Goal: Check status

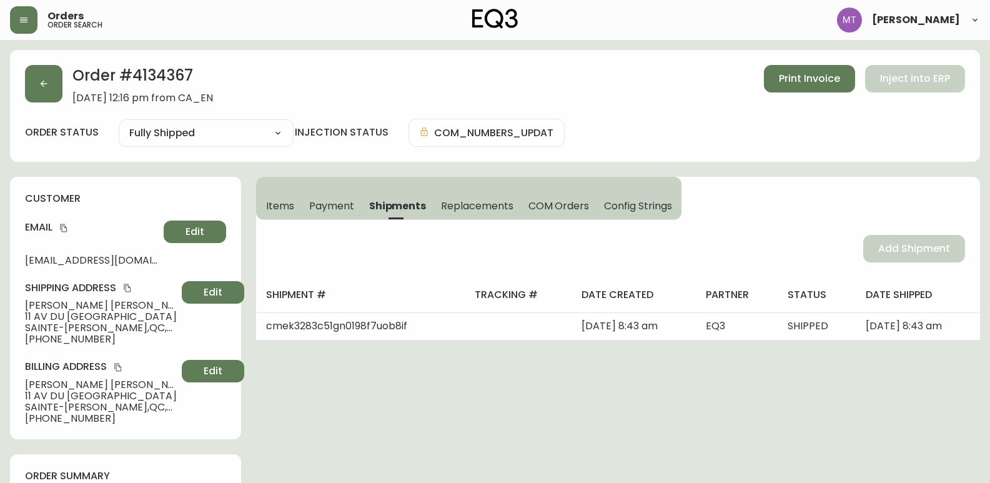
select select "FULLY_SHIPPED"
click at [40, 87] on icon "button" at bounding box center [44, 84] width 10 height 10
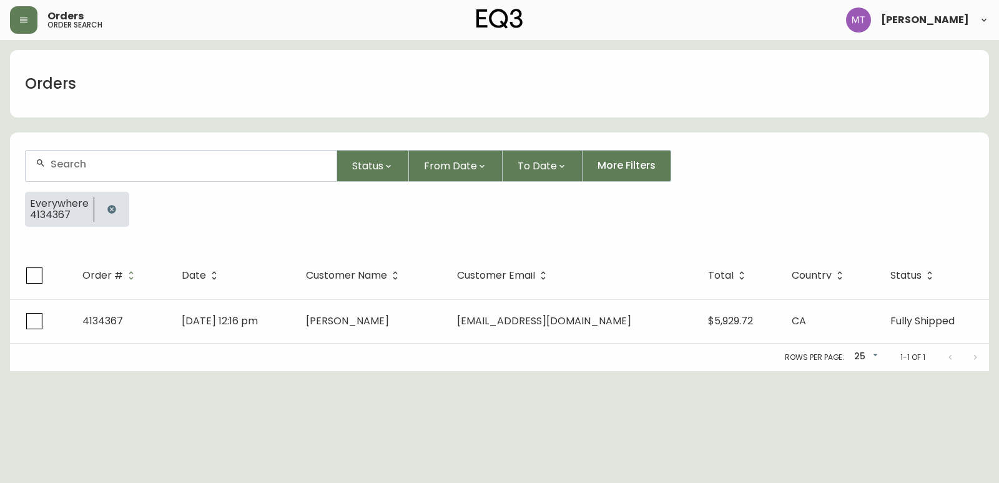
click at [114, 210] on icon "button" at bounding box center [112, 209] width 10 height 10
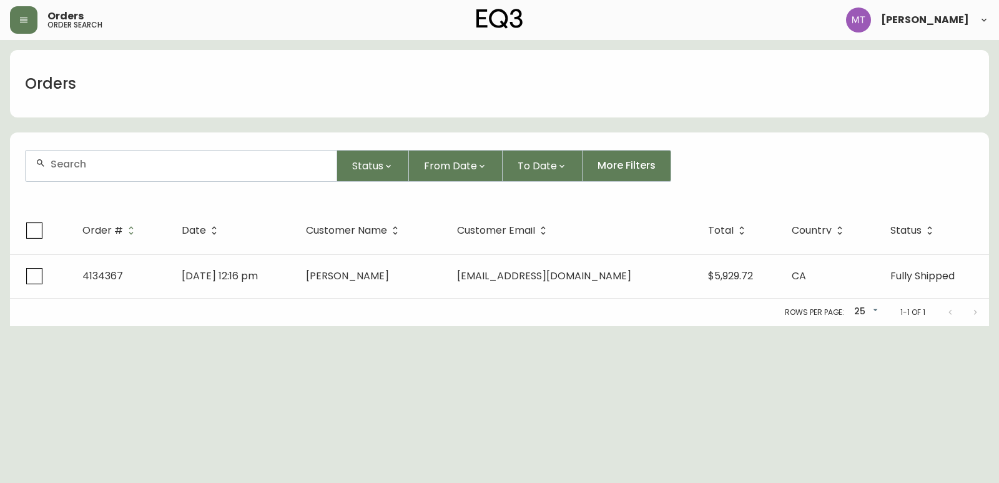
click at [96, 165] on input "text" at bounding box center [189, 164] width 276 height 12
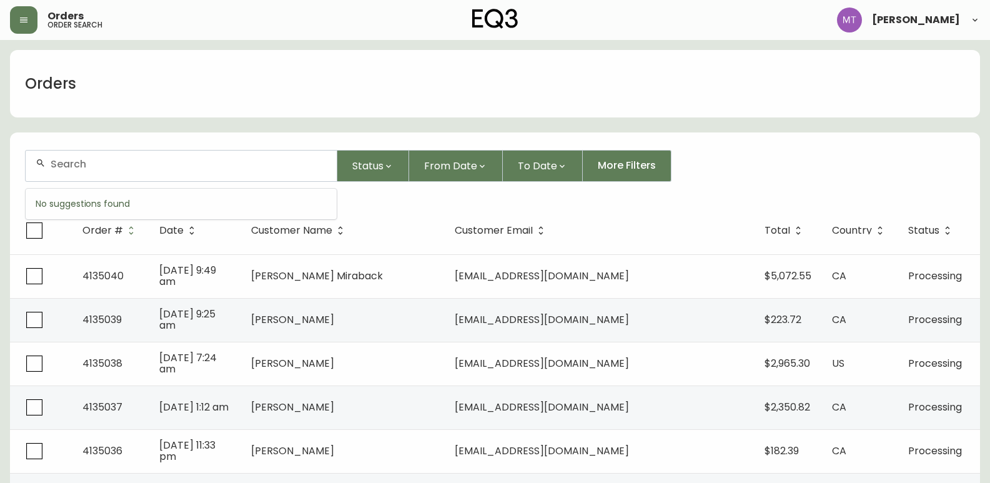
paste input "4133929I"
click at [99, 227] on li "4133929I" at bounding box center [181, 234] width 311 height 21
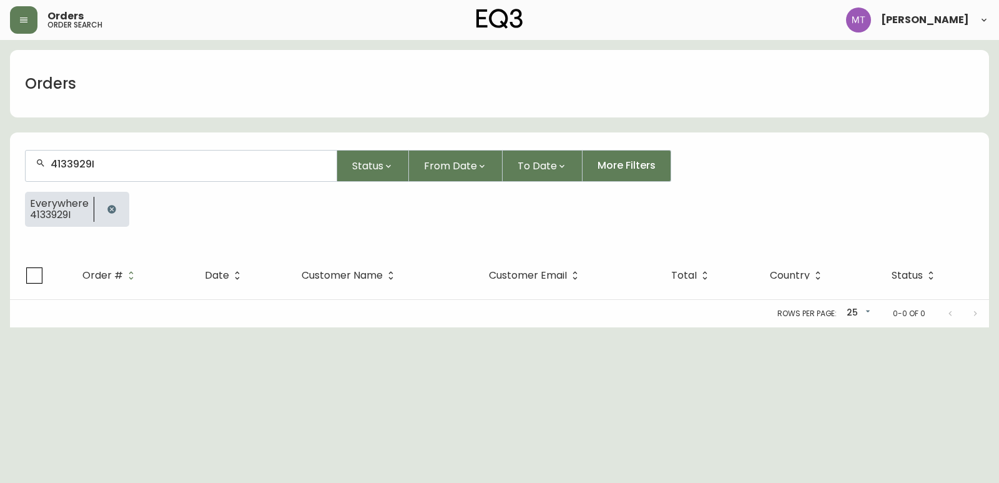
click at [124, 158] on input "4133929I" at bounding box center [189, 164] width 276 height 12
type input "4133929"
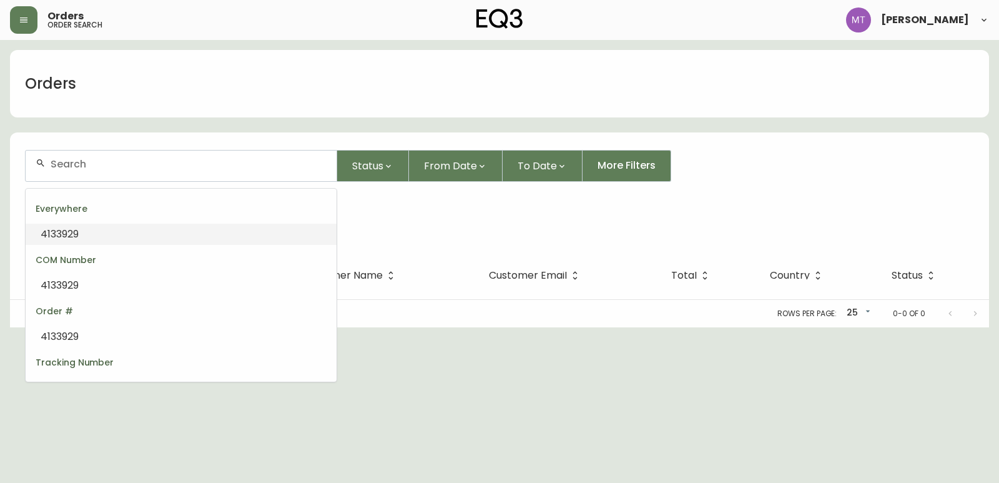
click at [105, 227] on li "4133929" at bounding box center [181, 234] width 311 height 21
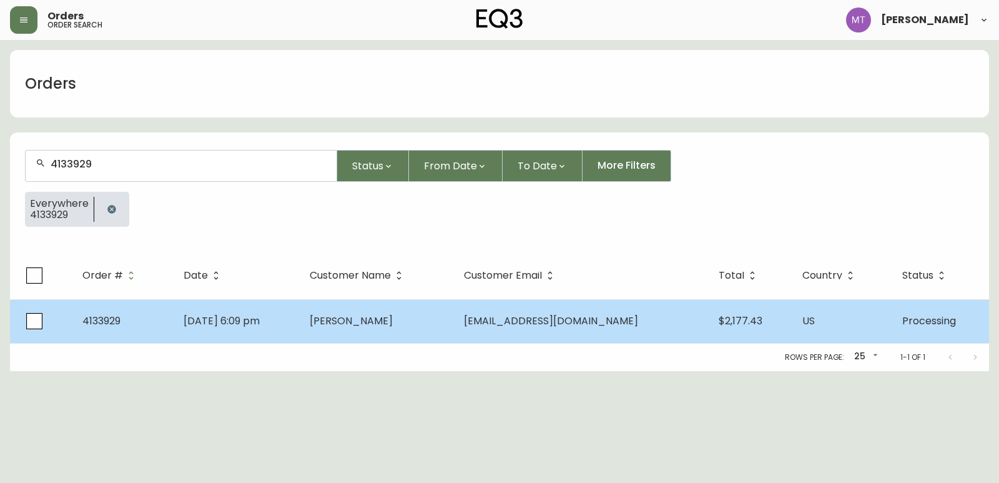
type input "4133929"
click at [300, 327] on td "[DATE] 6:09 pm" at bounding box center [237, 321] width 126 height 44
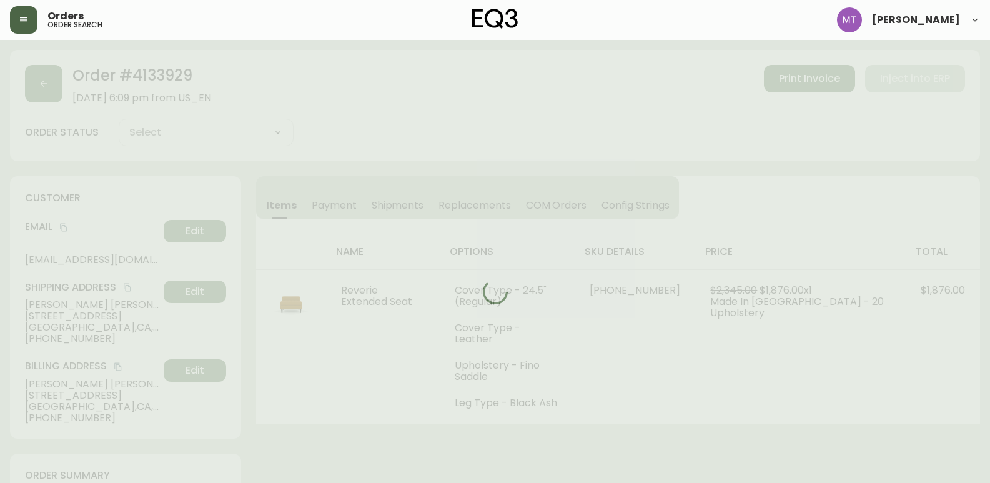
type input "Processing"
select select "PROCESSING"
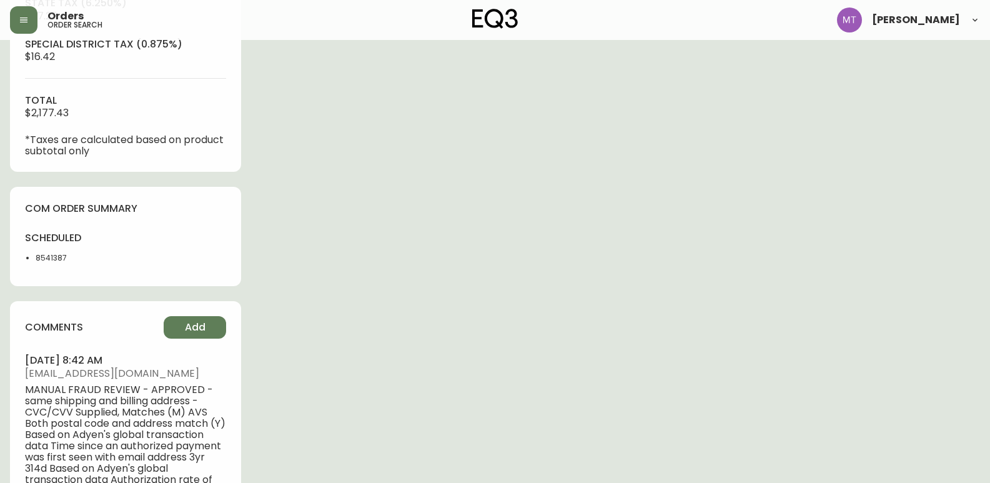
scroll to position [625, 0]
